Goal: Task Accomplishment & Management: Manage account settings

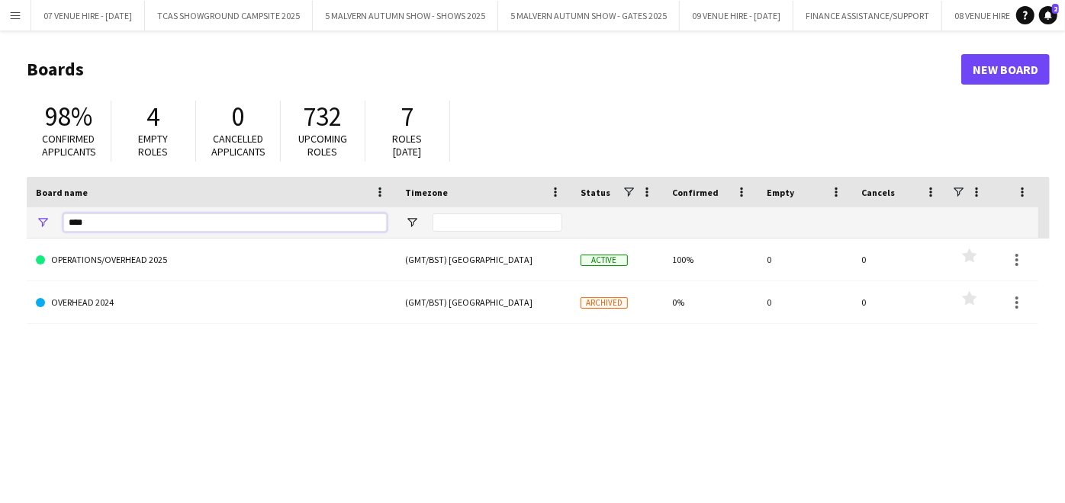
drag, startPoint x: 199, startPoint y: 228, endPoint x: 59, endPoint y: 224, distance: 139.6
click at [59, 224] on div "****" at bounding box center [211, 222] width 369 height 31
type input "*"
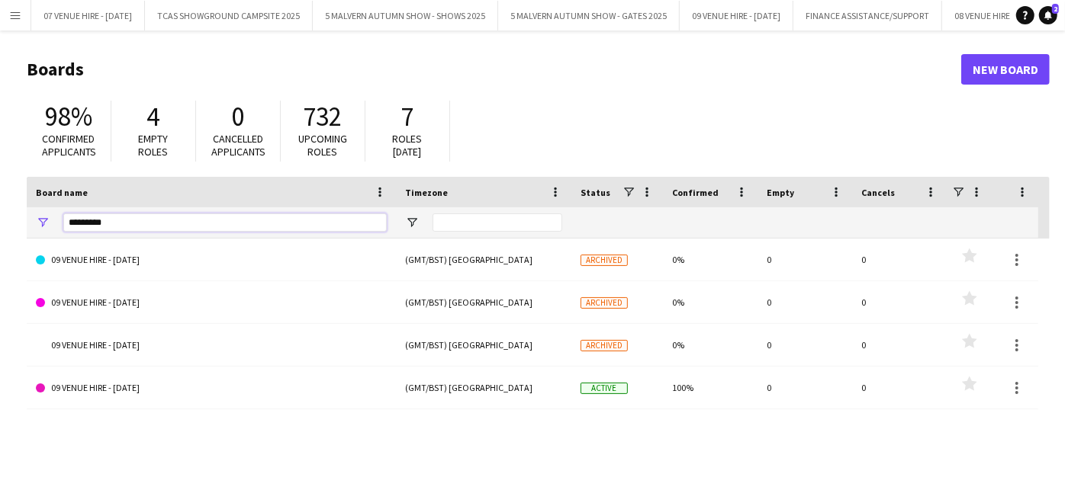
type input "*********"
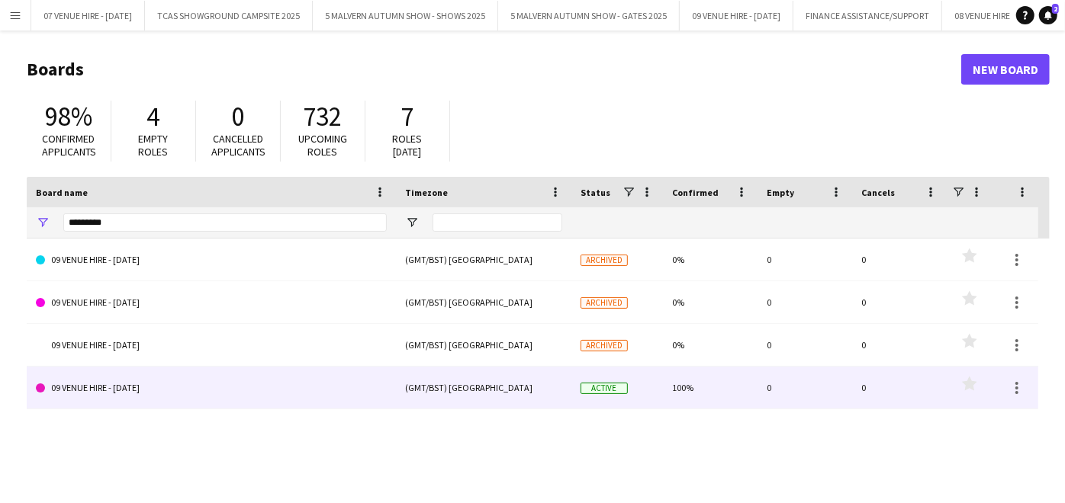
click at [98, 382] on link "09 VENUE HIRE - [DATE]" at bounding box center [211, 388] width 351 height 43
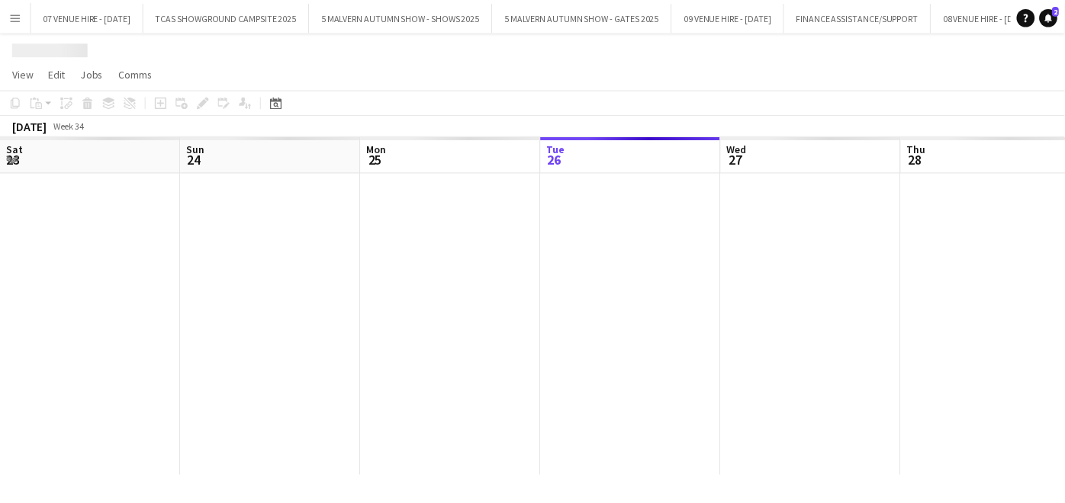
scroll to position [0, 364]
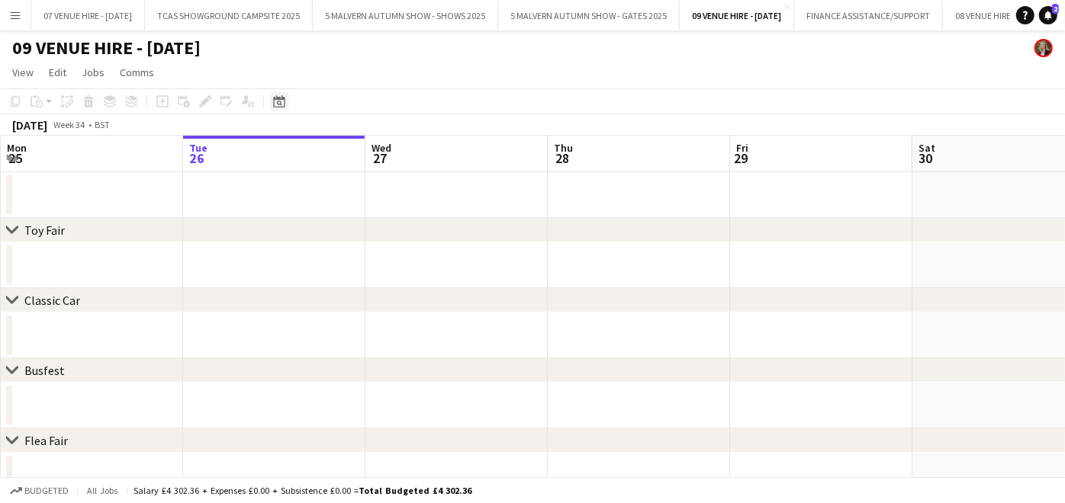
click at [275, 102] on icon "Date picker" at bounding box center [279, 101] width 12 height 12
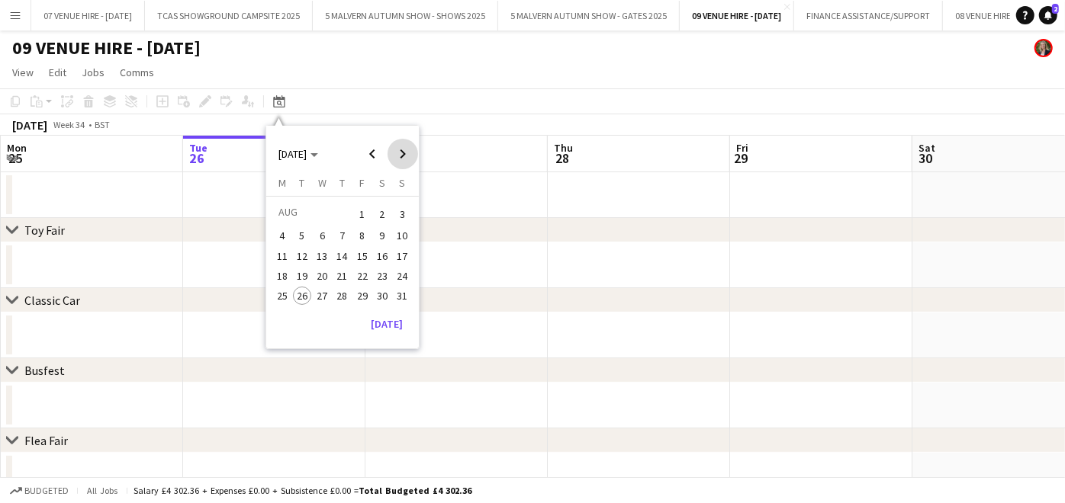
click at [397, 154] on span "Next month" at bounding box center [402, 154] width 31 height 31
click at [360, 255] on span "12" at bounding box center [362, 252] width 18 height 18
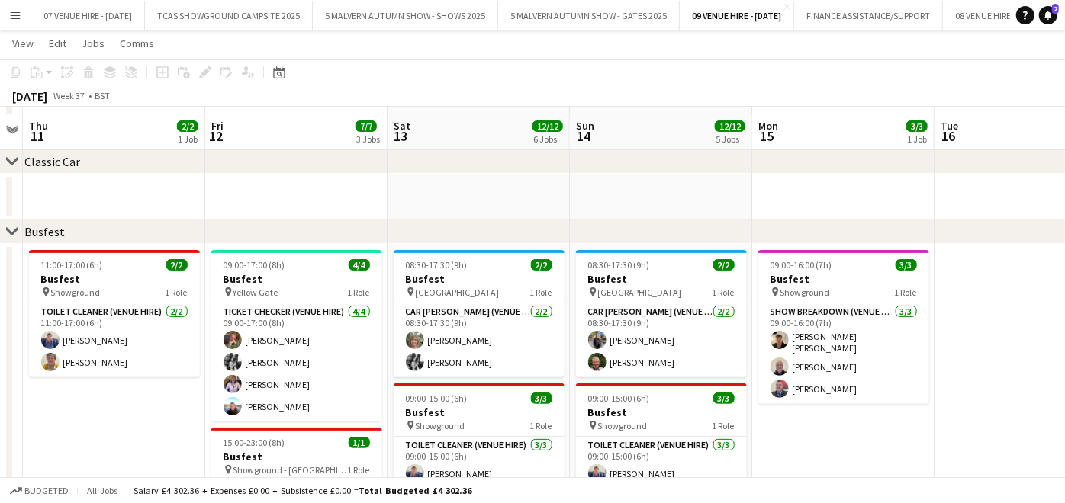
scroll to position [143, 0]
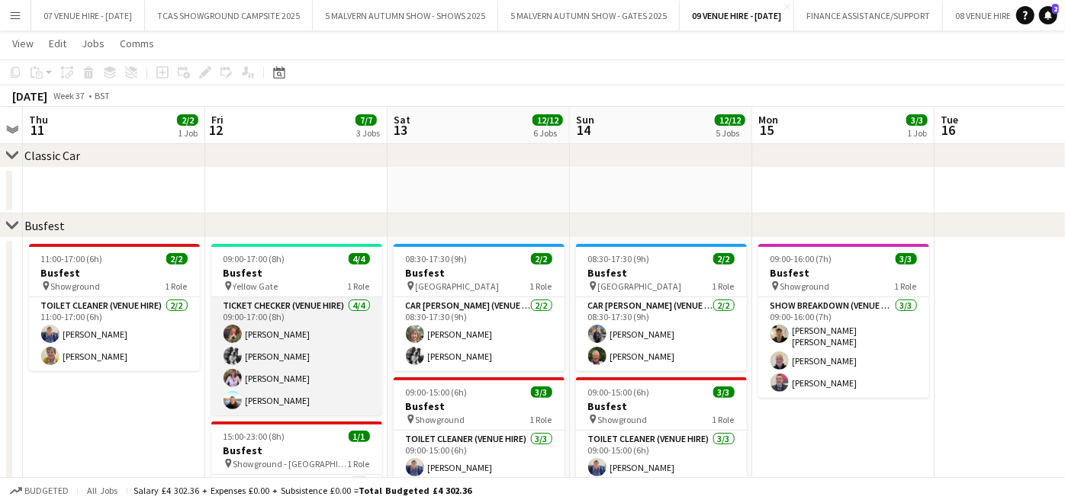
click at [275, 371] on app-card-role "Ticket Checker (Venue Hire) [DATE] 09:00-17:00 (8h) [PERSON_NAME] Jaz [PERSON_N…" at bounding box center [296, 356] width 171 height 118
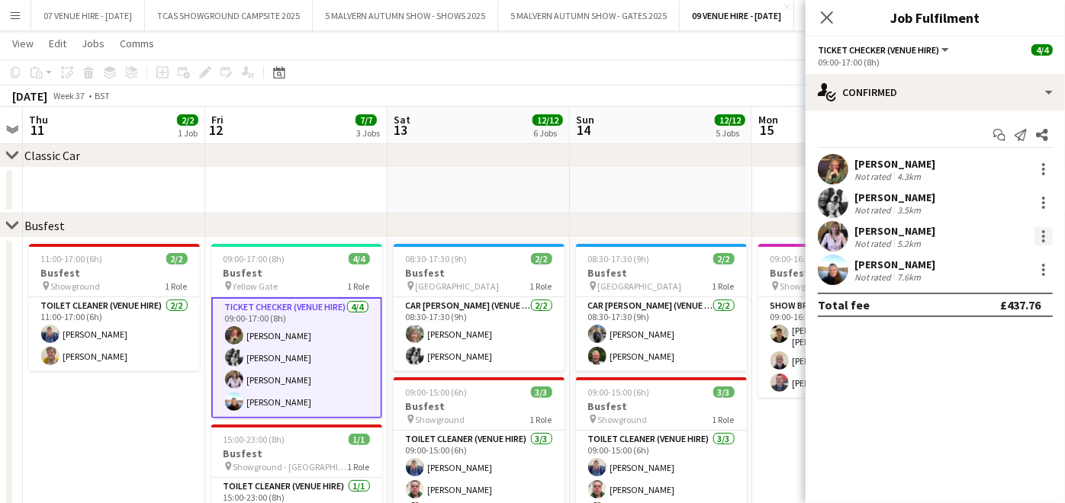
click at [1042, 236] on div at bounding box center [1043, 236] width 3 height 3
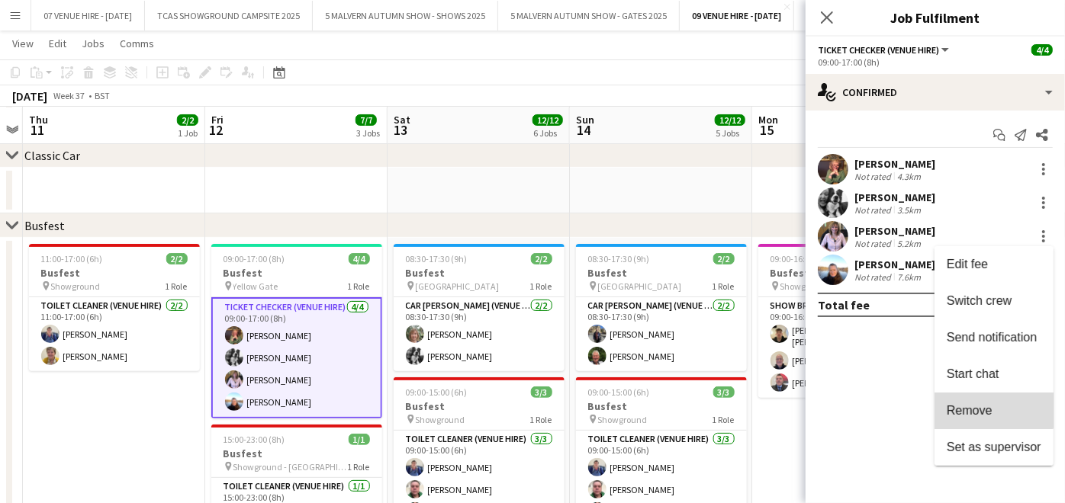
click at [988, 408] on span "Remove" at bounding box center [969, 410] width 46 height 13
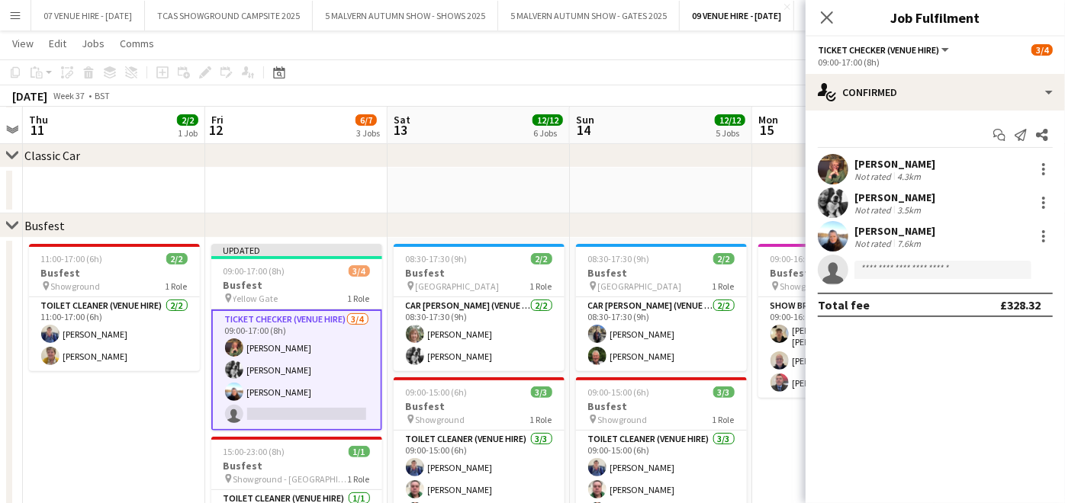
click at [479, 190] on app-date-cell at bounding box center [478, 191] width 182 height 46
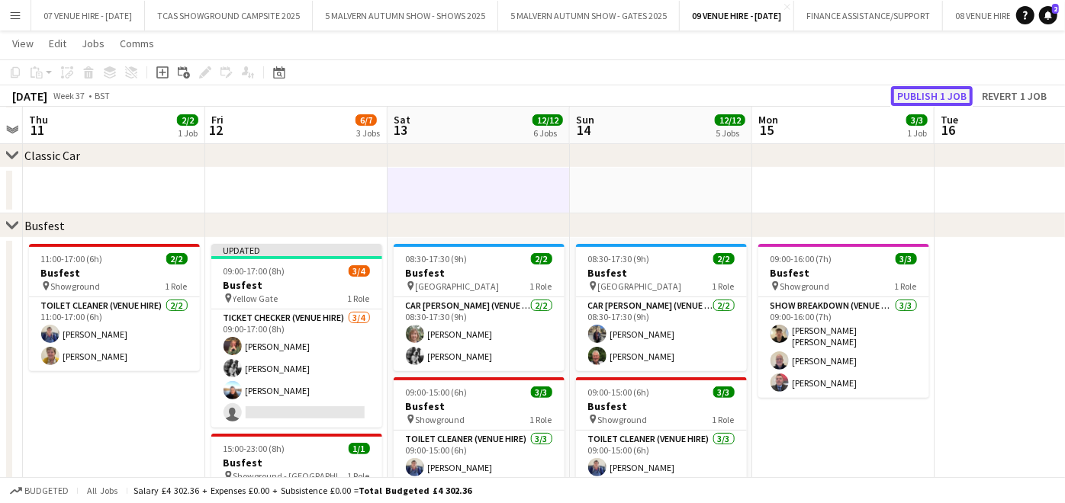
click at [959, 93] on button "Publish 1 job" at bounding box center [932, 96] width 82 height 20
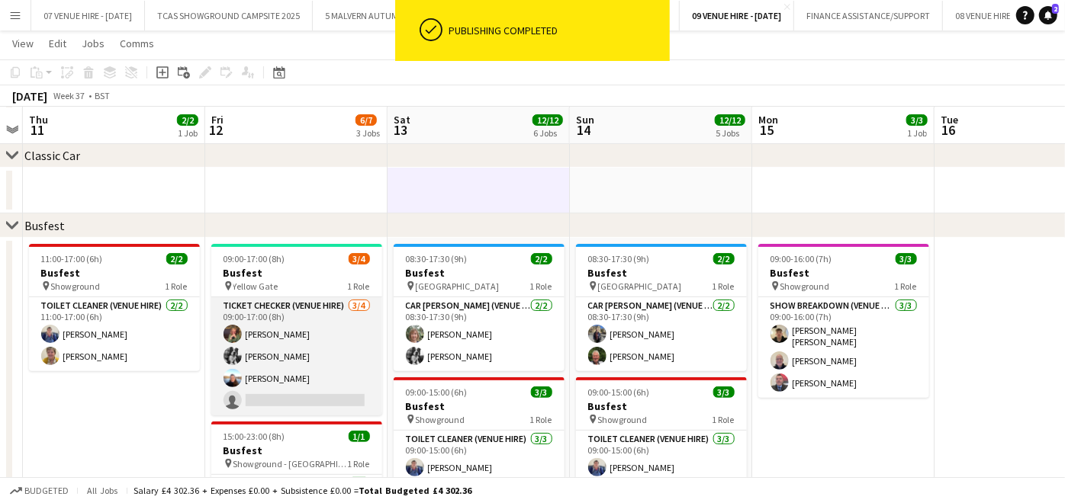
click at [291, 361] on app-card-role "Ticket Checker (Venue Hire) [DATE] 09:00-17:00 (8h) [PERSON_NAME] Jaz [PERSON_N…" at bounding box center [296, 356] width 171 height 118
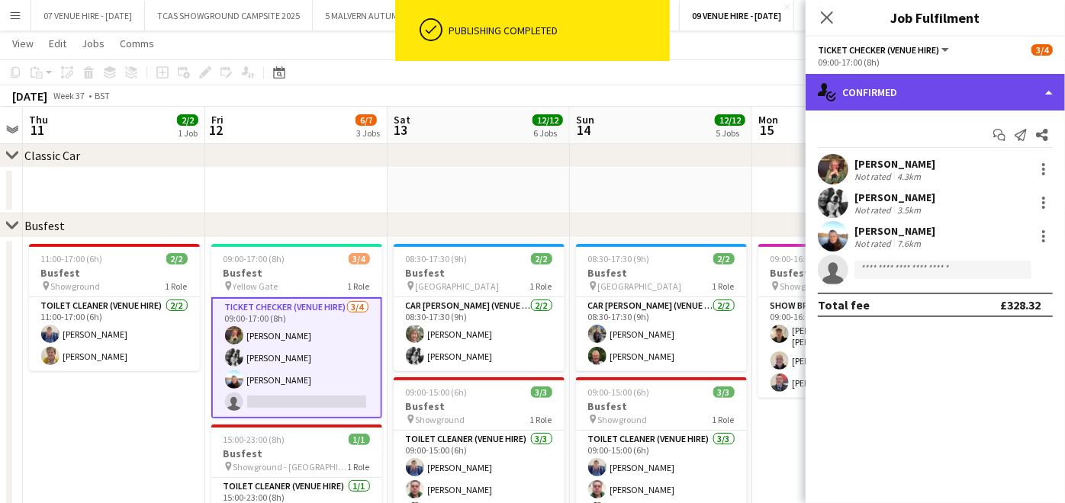
click at [910, 78] on div "single-neutral-actions-check-2 Confirmed" at bounding box center [934, 92] width 259 height 37
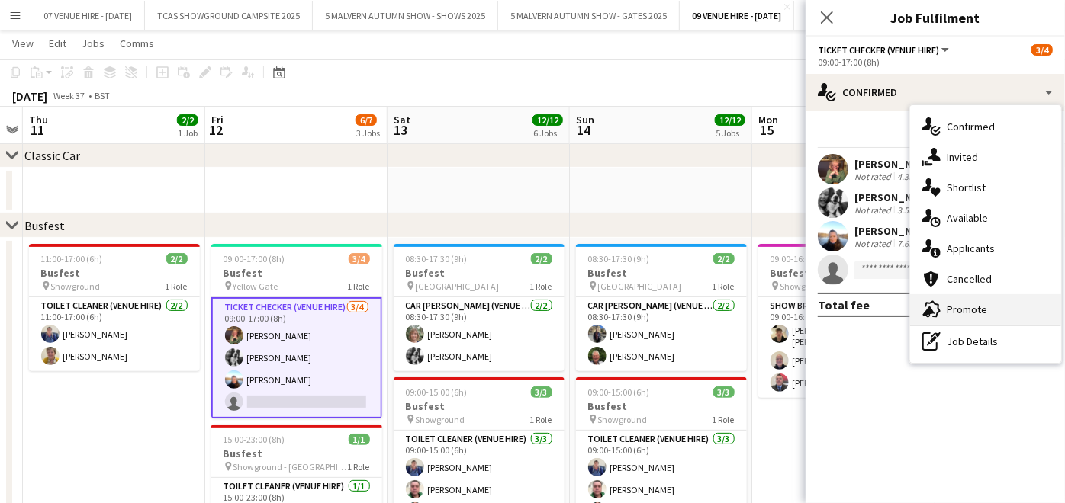
click at [957, 304] on div "advertising-megaphone Promote" at bounding box center [985, 309] width 151 height 31
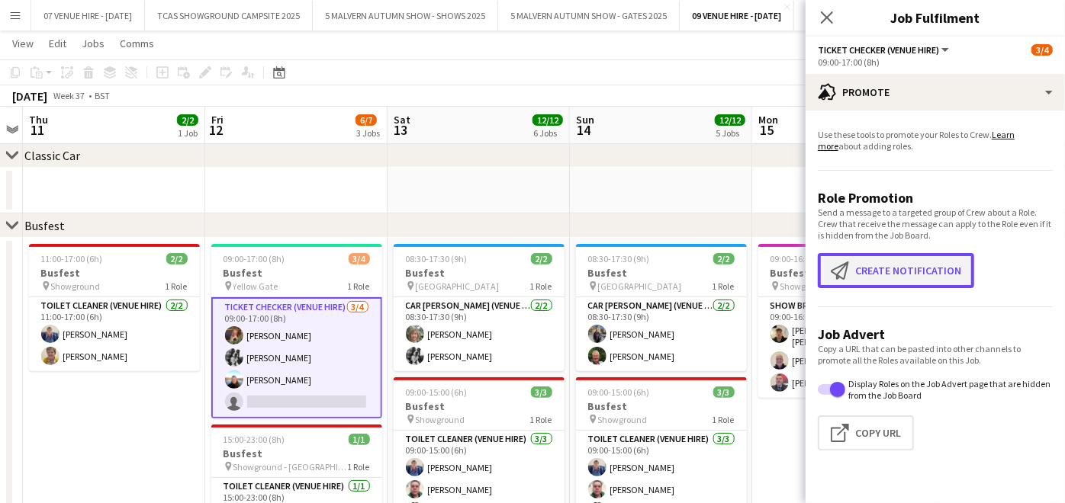
click at [910, 270] on button "Create notification Create notification" at bounding box center [895, 270] width 156 height 35
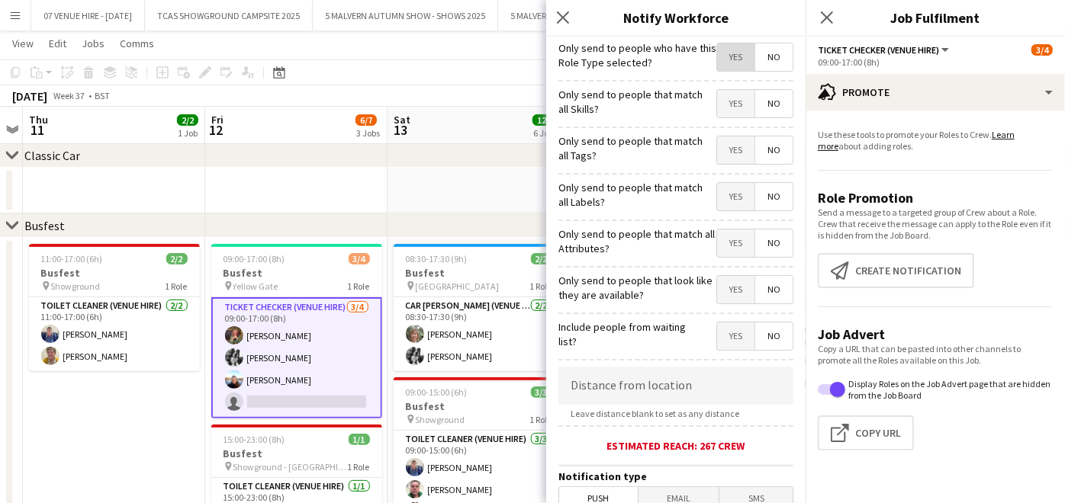
click at [724, 60] on span "Yes" at bounding box center [735, 56] width 37 height 27
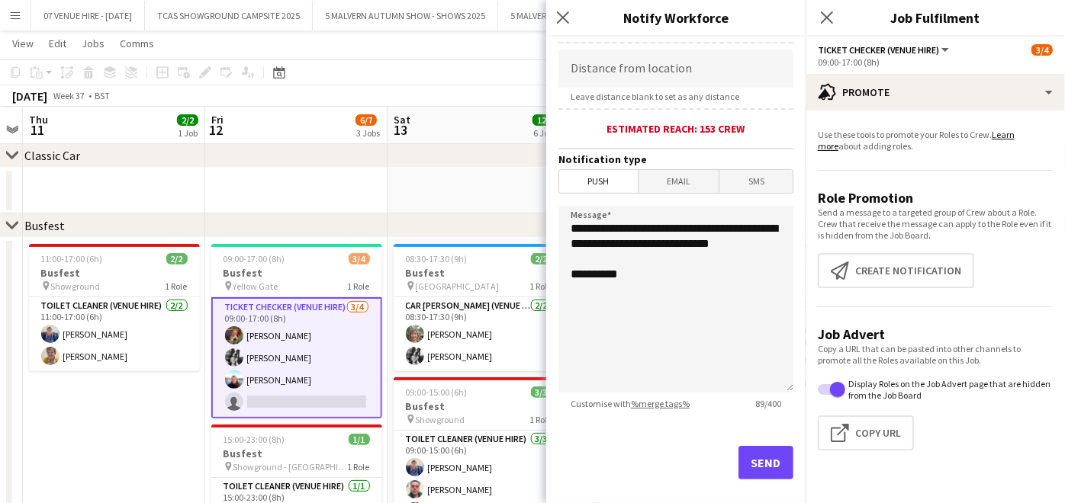
scroll to position [318, 0]
click at [760, 457] on button "Send" at bounding box center [765, 462] width 55 height 34
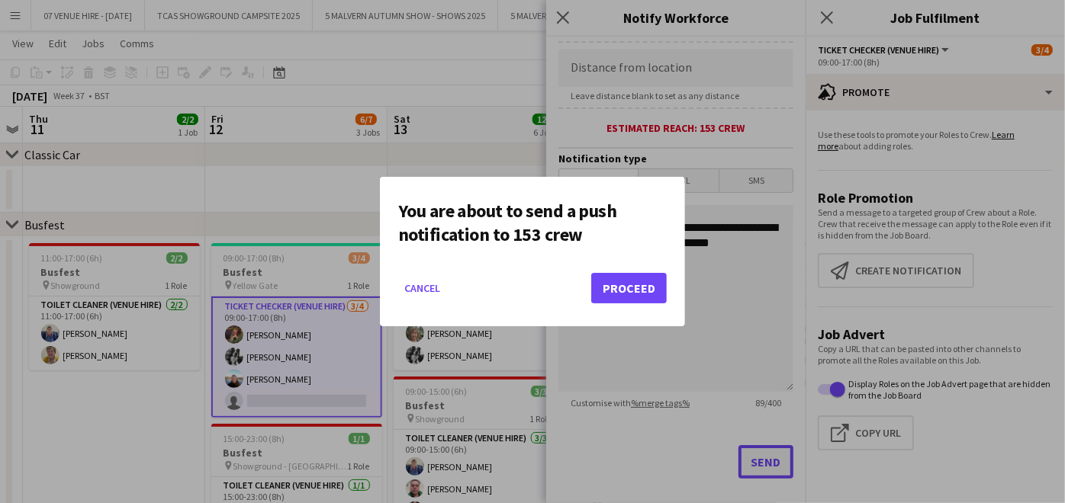
scroll to position [0, 0]
click at [760, 457] on div at bounding box center [532, 251] width 1065 height 503
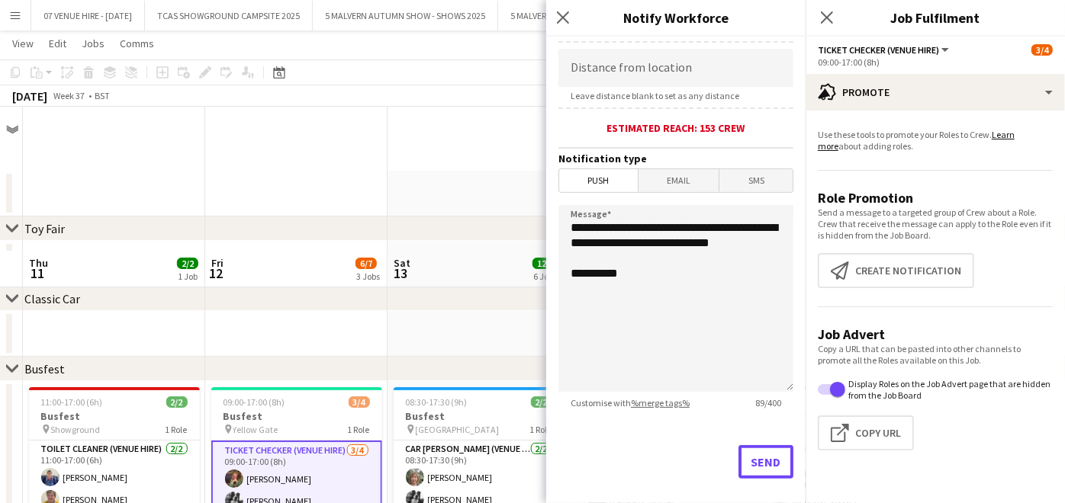
scroll to position [143, 0]
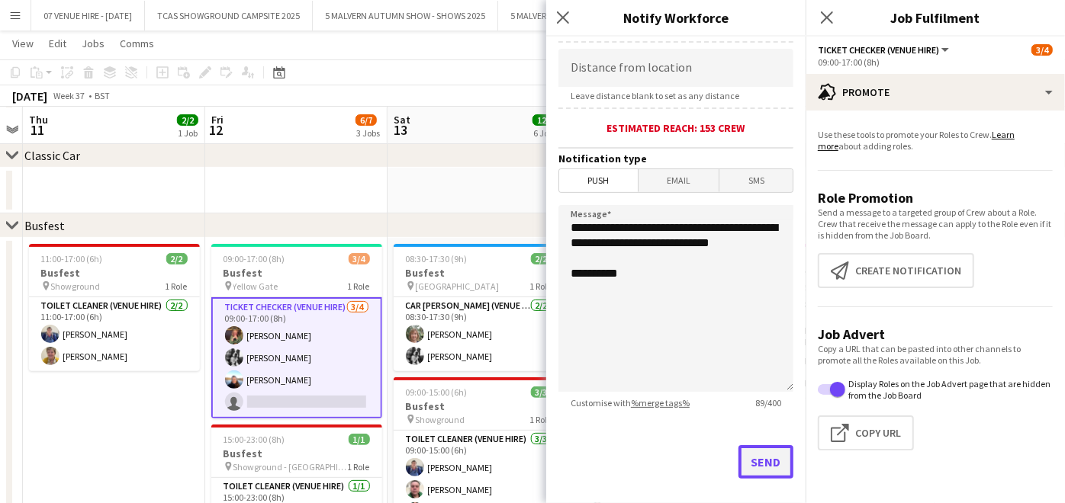
click at [751, 462] on button "Send" at bounding box center [765, 462] width 55 height 34
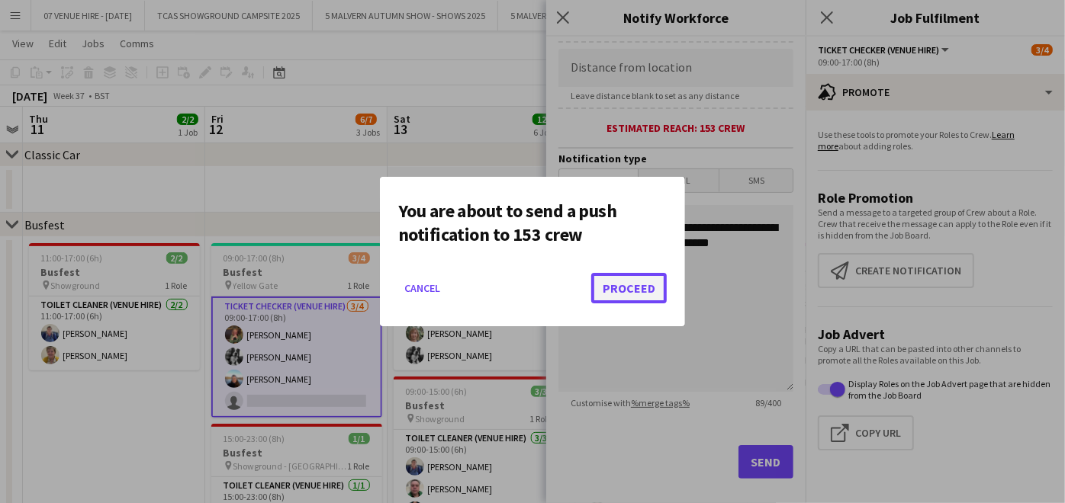
click at [638, 294] on button "Proceed" at bounding box center [628, 288] width 75 height 31
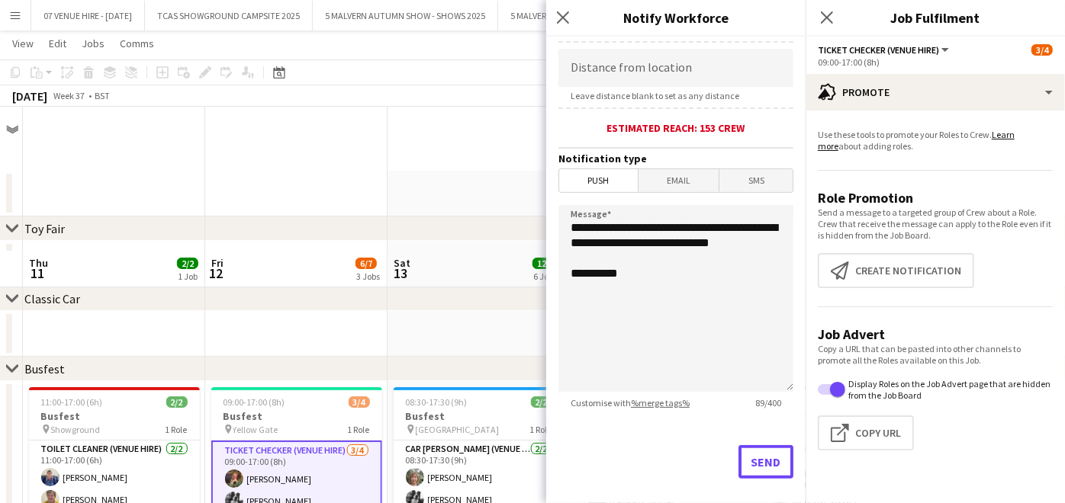
scroll to position [143, 0]
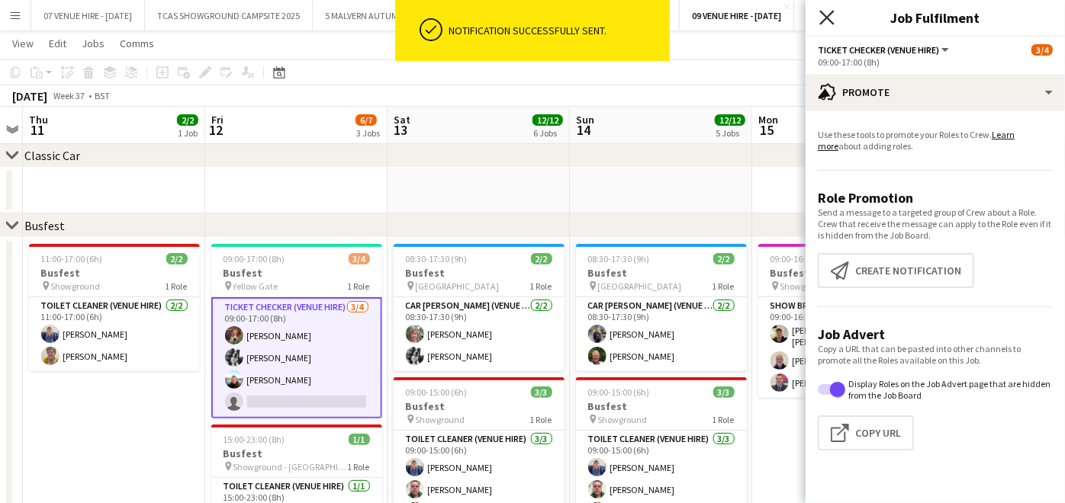
click at [829, 11] on icon "Close pop-in" at bounding box center [826, 17] width 14 height 14
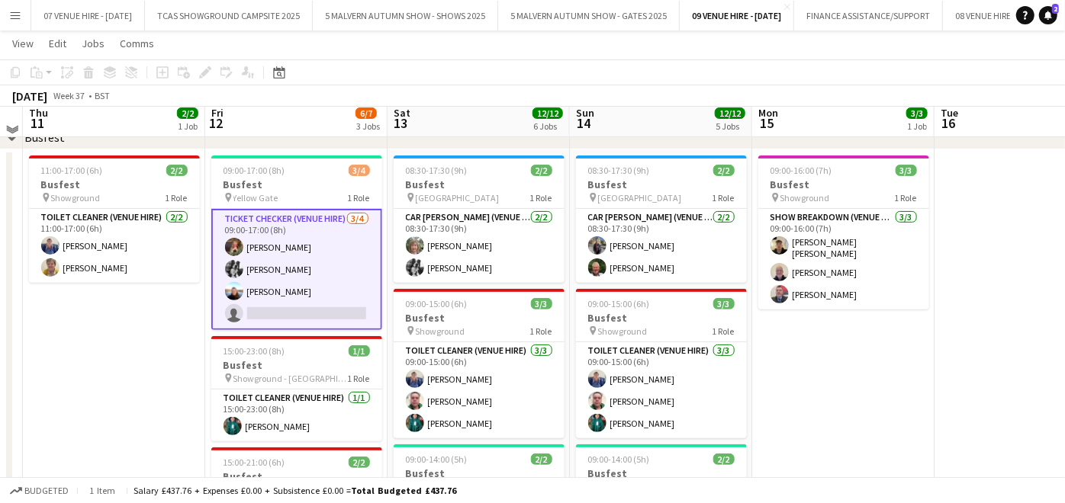
scroll to position [226, 0]
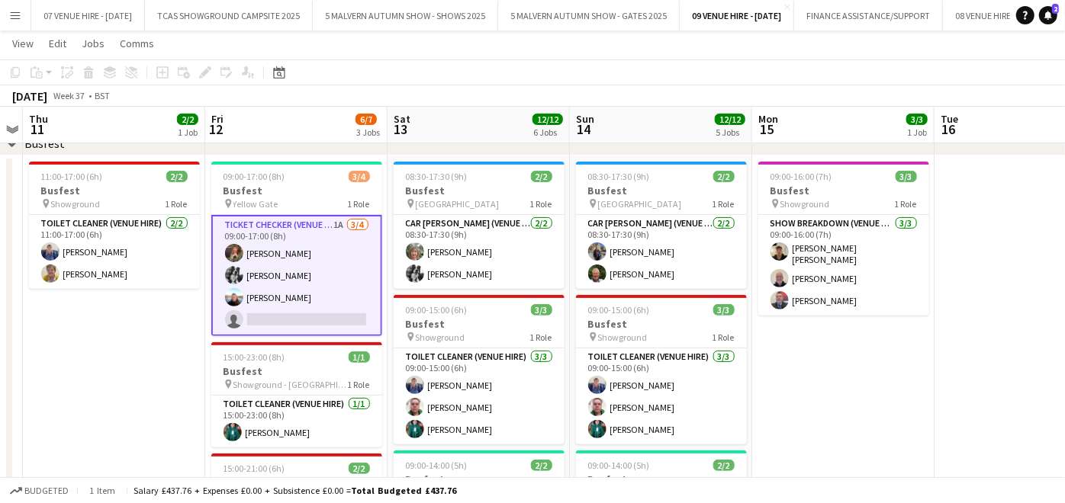
click at [351, 311] on app-card-role "Ticket Checker (Venue Hire) 1A [DATE] 09:00-17:00 (8h) [PERSON_NAME] [PERSON_NA…" at bounding box center [296, 275] width 171 height 121
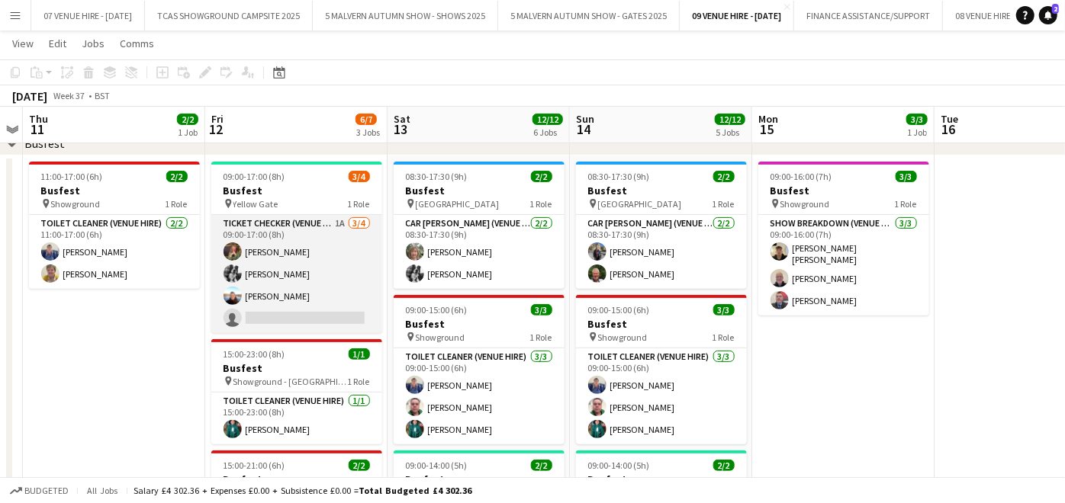
click at [275, 281] on app-card-role "Ticket Checker (Venue Hire) 1A [DATE] 09:00-17:00 (8h) [PERSON_NAME] [PERSON_NA…" at bounding box center [296, 274] width 171 height 118
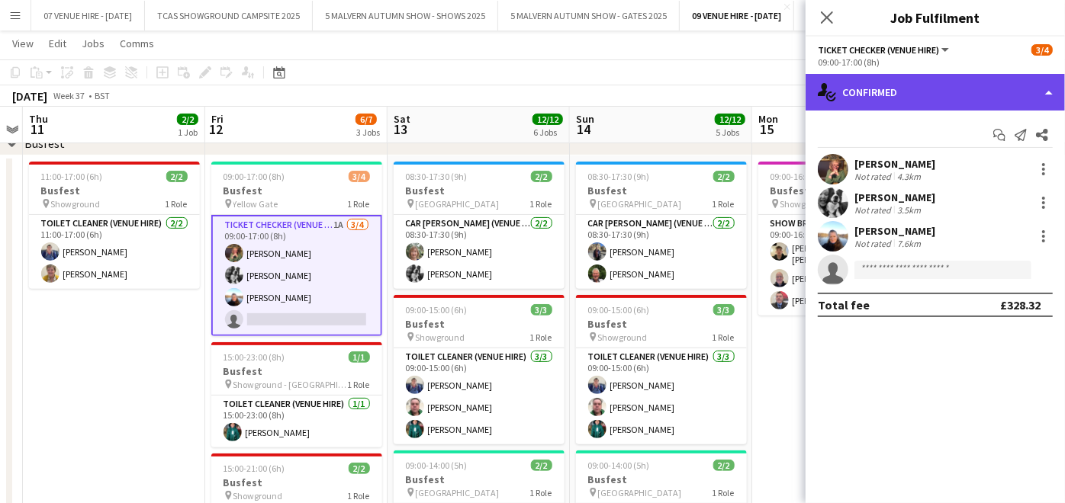
click at [917, 108] on div "single-neutral-actions-check-2 Confirmed" at bounding box center [934, 92] width 259 height 37
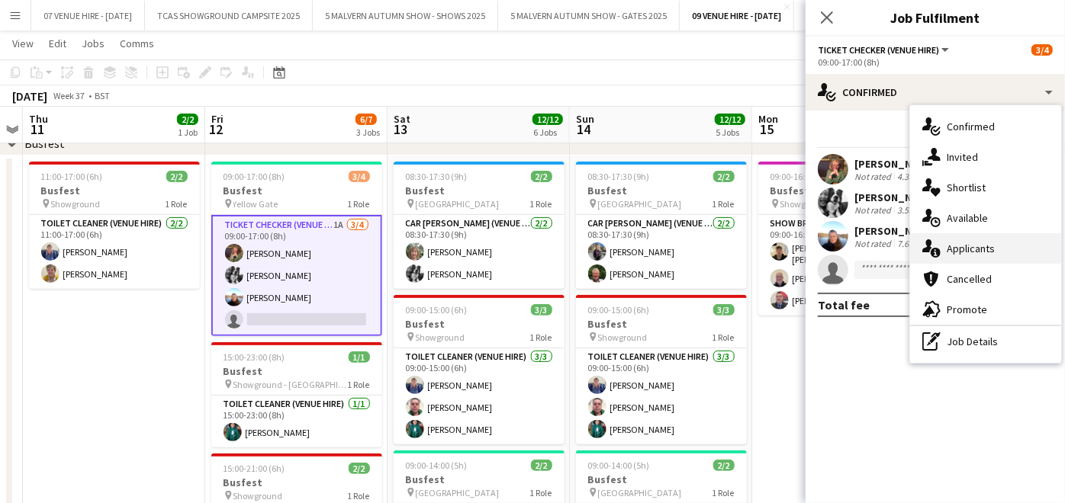
click at [971, 250] on div "single-neutral-actions-information Applicants" at bounding box center [985, 248] width 151 height 31
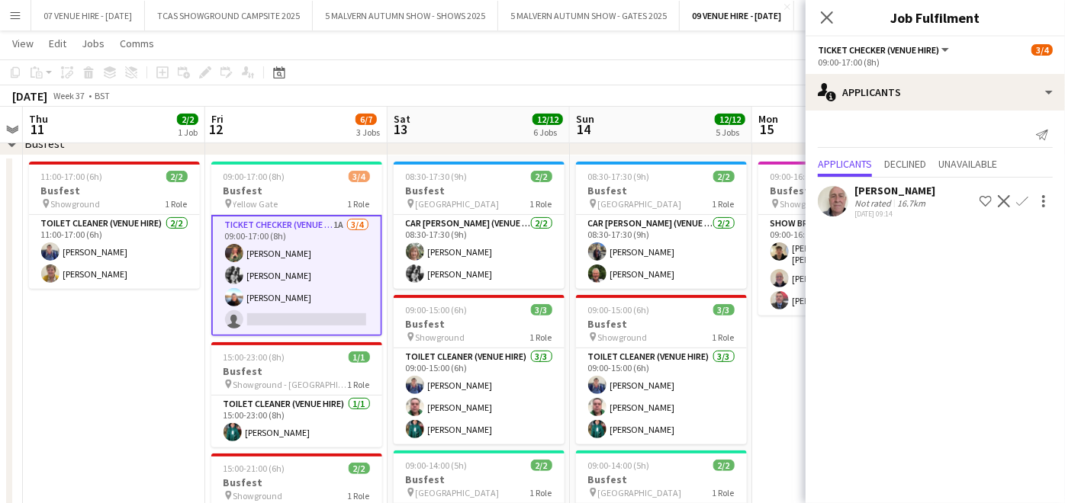
click at [287, 244] on app-card-role "Ticket Checker (Venue Hire) 1A [DATE] 09:00-17:00 (8h) [PERSON_NAME] [PERSON_NA…" at bounding box center [296, 275] width 171 height 121
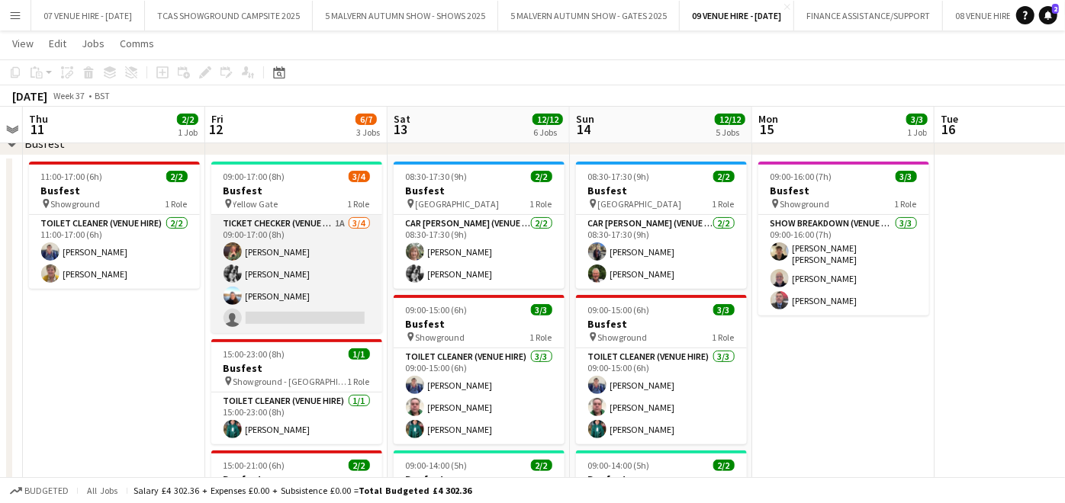
click at [255, 237] on app-card-role "Ticket Checker (Venue Hire) 1A [DATE] 09:00-17:00 (8h) [PERSON_NAME] [PERSON_NA…" at bounding box center [296, 274] width 171 height 118
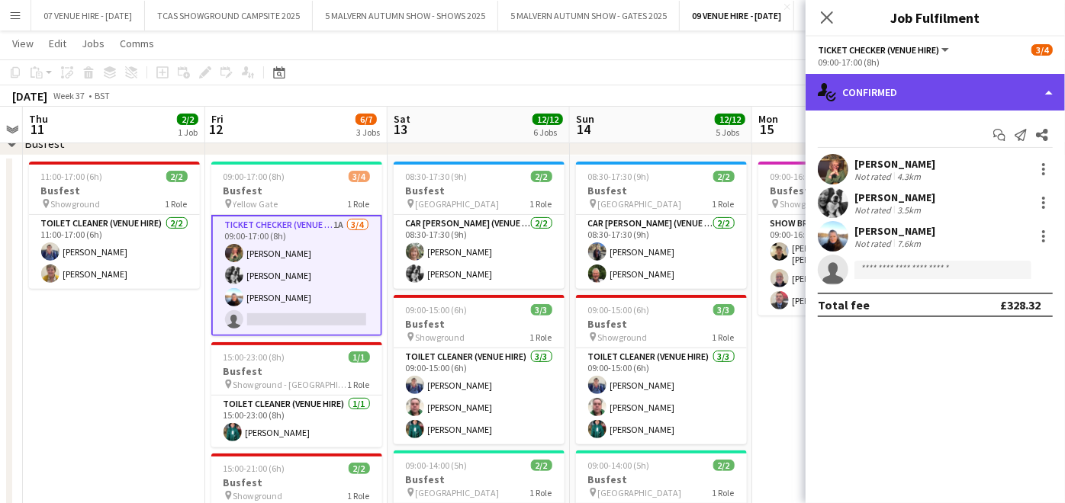
click at [888, 85] on div "single-neutral-actions-check-2 Confirmed" at bounding box center [934, 92] width 259 height 37
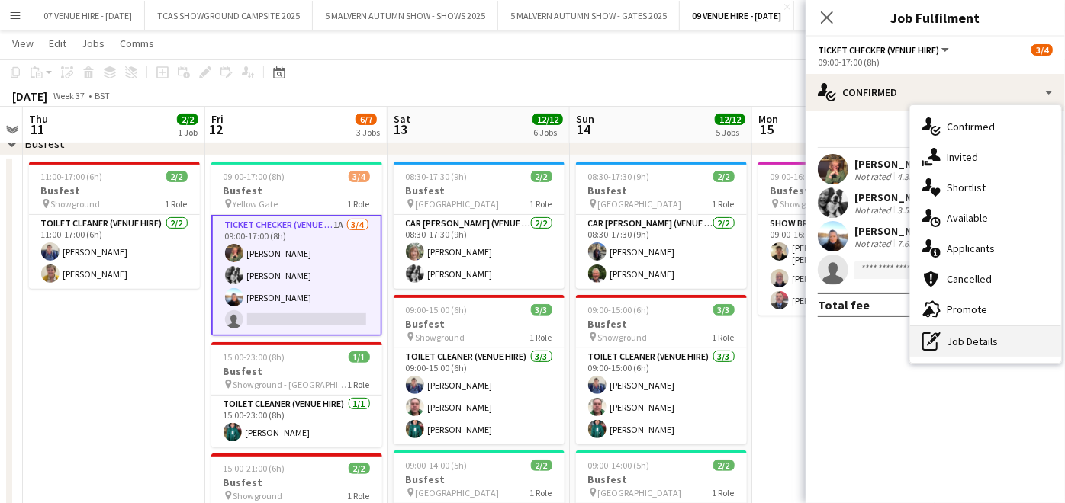
click at [950, 329] on div "pen-write Job Details" at bounding box center [985, 341] width 151 height 31
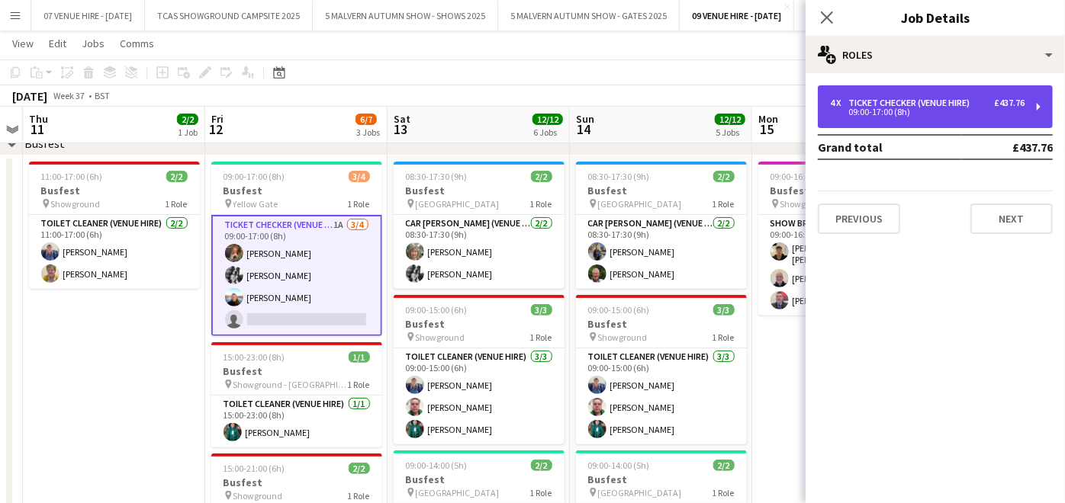
click at [943, 110] on div "09:00-17:00 (8h)" at bounding box center [927, 112] width 194 height 8
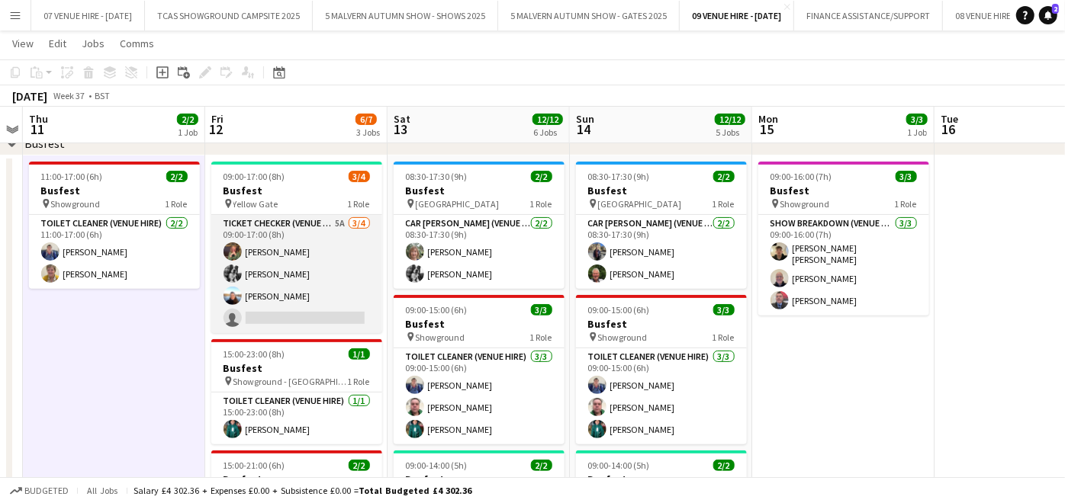
click at [307, 294] on app-card-role "Ticket Checker (Venue Hire) 5A [DATE] 09:00-17:00 (8h) [PERSON_NAME] Jaz [PERSO…" at bounding box center [296, 274] width 171 height 118
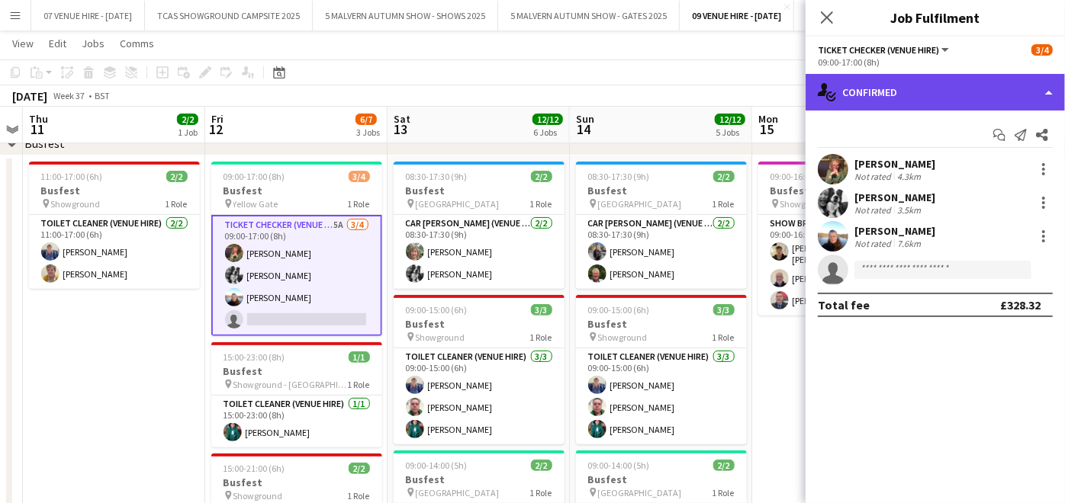
click at [914, 85] on div "single-neutral-actions-check-2 Confirmed" at bounding box center [934, 92] width 259 height 37
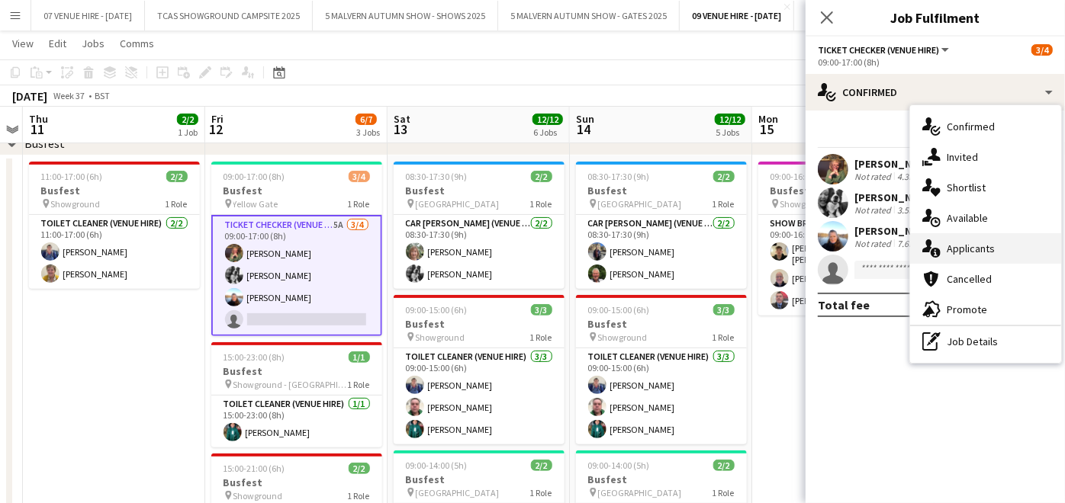
click at [983, 251] on div "single-neutral-actions-information Applicants" at bounding box center [985, 248] width 151 height 31
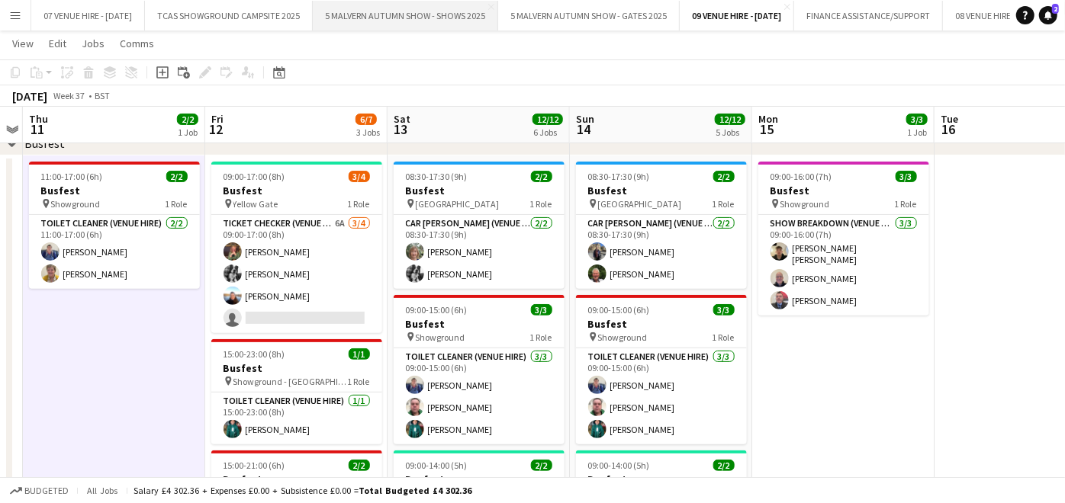
click at [442, 30] on button "5 MALVERN AUTUMN SHOW - SHOWS 2025 Close" at bounding box center [405, 16] width 185 height 30
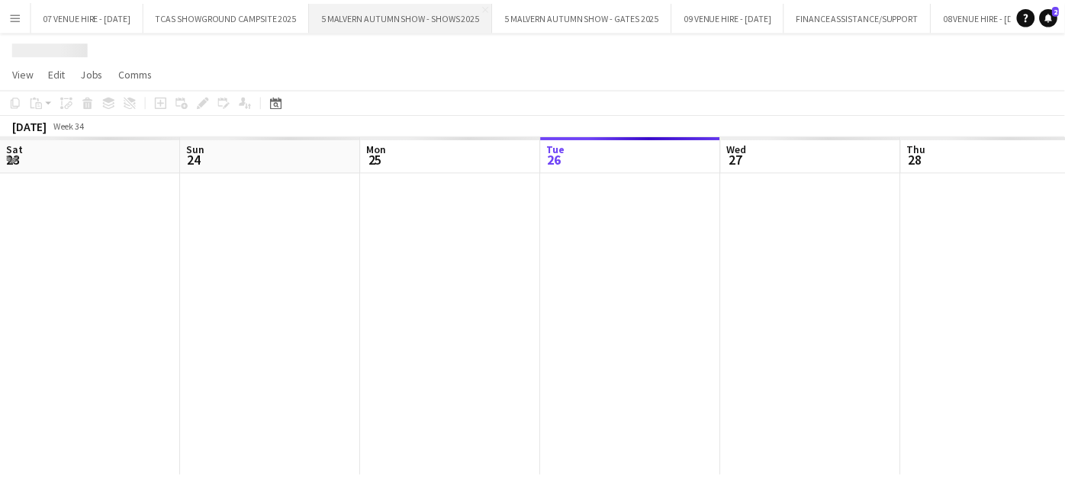
scroll to position [0, 364]
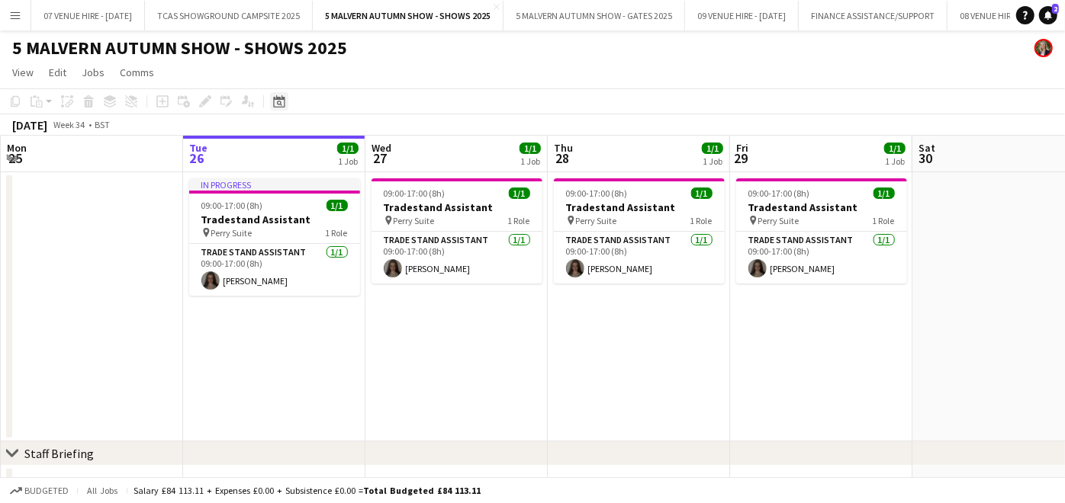
click at [281, 95] on icon "Date picker" at bounding box center [279, 101] width 12 height 12
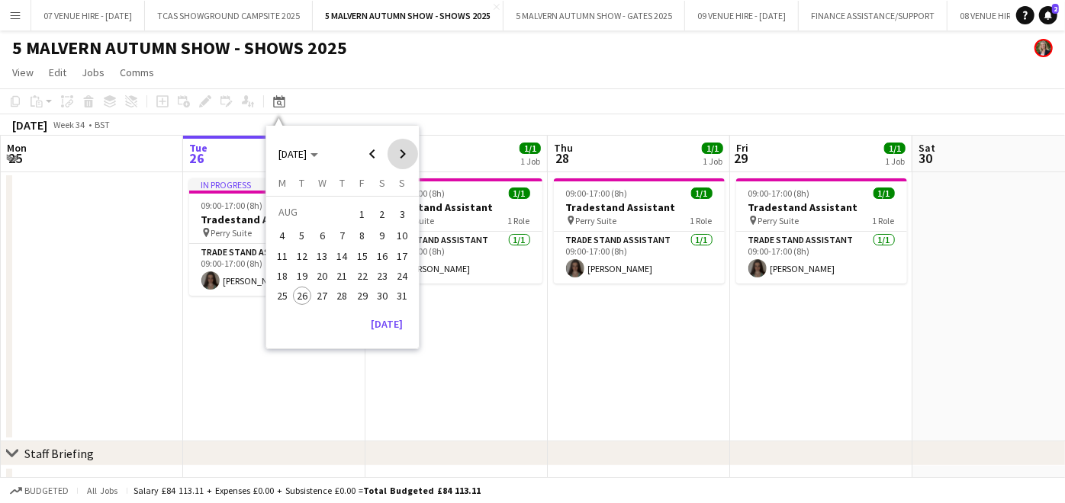
click at [397, 155] on span "Next month" at bounding box center [402, 154] width 31 height 31
click at [408, 286] on span "28" at bounding box center [402, 292] width 18 height 18
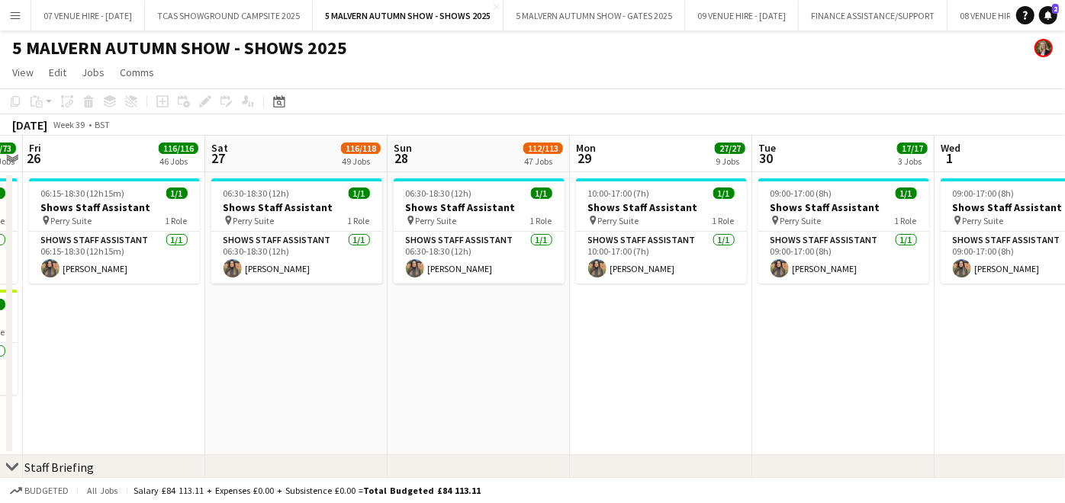
drag, startPoint x: 361, startPoint y: 329, endPoint x: 713, endPoint y: 350, distance: 352.1
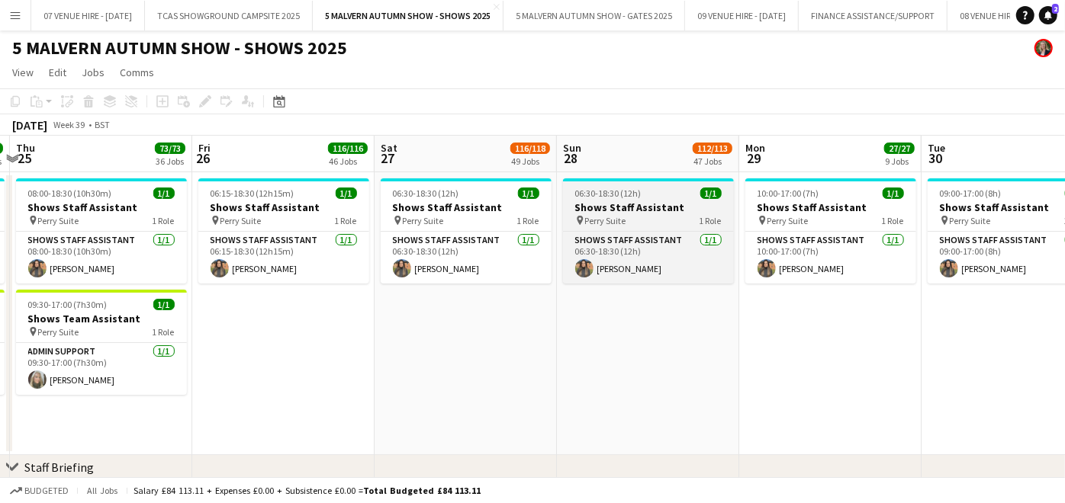
scroll to position [4006, 0]
